Goal: Information Seeking & Learning: Understand process/instructions

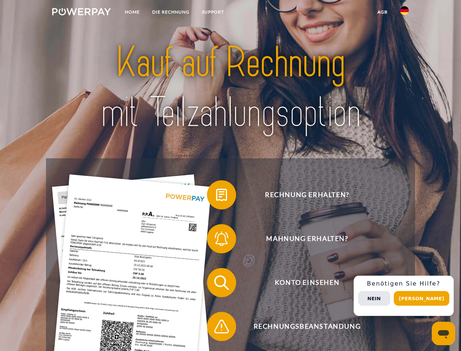
click at [81, 13] on img at bounding box center [81, 11] width 59 height 7
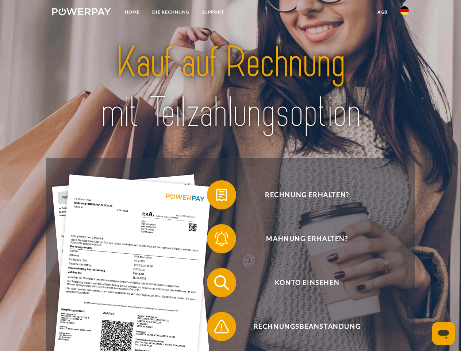
click at [405, 13] on img at bounding box center [404, 10] width 9 height 9
click at [382, 12] on link "agb" at bounding box center [382, 11] width 23 height 13
click at [216, 196] on span at bounding box center [210, 194] width 37 height 37
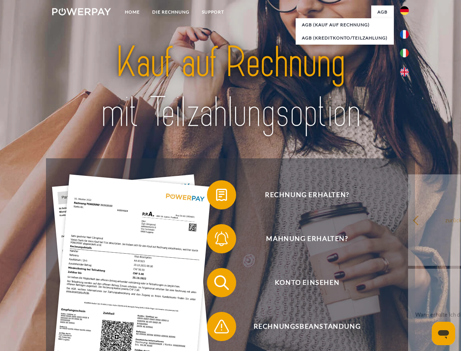
click at [216, 240] on div "Rechnung erhalten? Mahnung erhalten? Konto einsehen" at bounding box center [230, 304] width 369 height 292
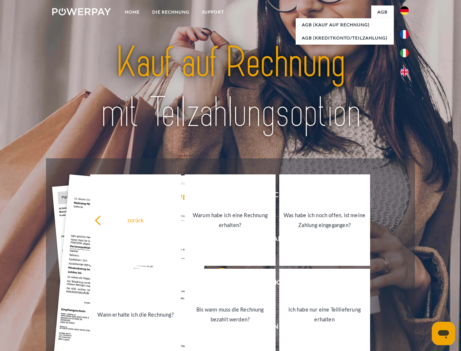
click at [216, 284] on link "Bis wann muss die Rechnung bezahlt werden?" at bounding box center [230, 313] width 91 height 91
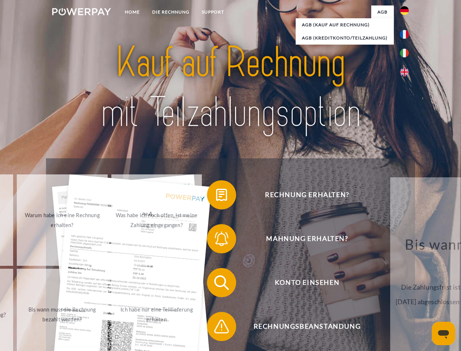
click at [216, 328] on div "Rechnung erhalten? Mahnung erhalten? Konto einsehen" at bounding box center [230, 304] width 369 height 292
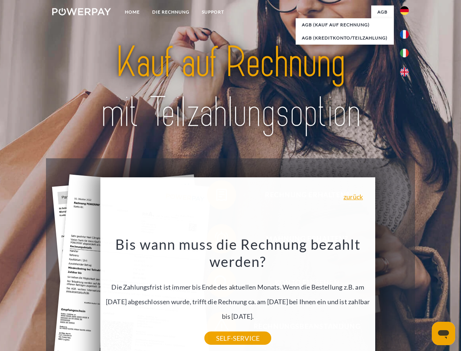
click at [406, 295] on div "Rechnung erhalten? Mahnung erhalten? Konto einsehen" at bounding box center [230, 304] width 369 height 292
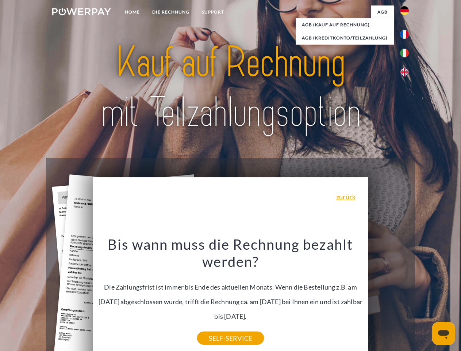
click at [389, 297] on span "Konto einsehen" at bounding box center [307, 282] width 179 height 29
click at [424, 298] on header "Home DIE RECHNUNG SUPPORT" at bounding box center [230, 252] width 461 height 504
